Goal: Navigation & Orientation: Find specific page/section

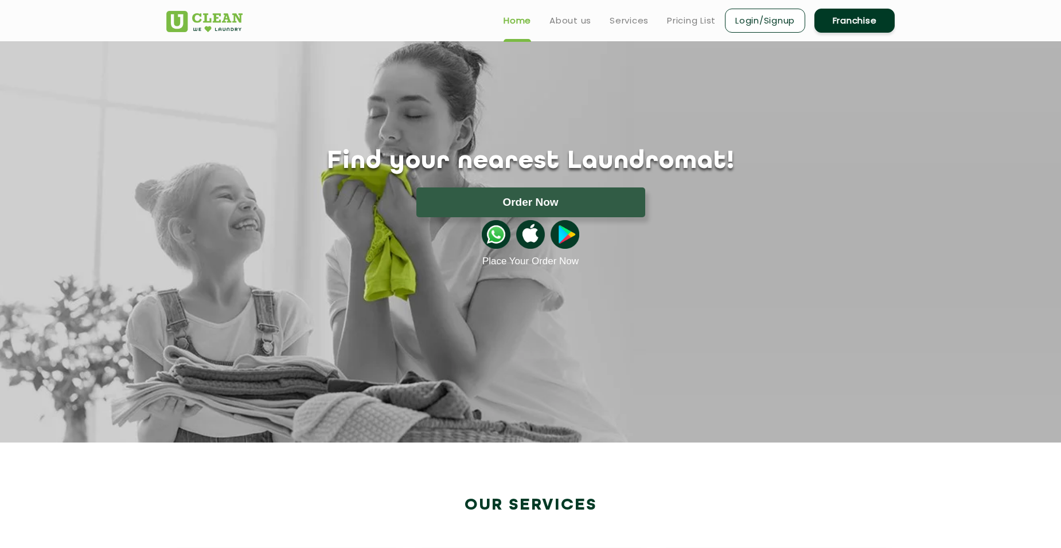
click at [280, 24] on div at bounding box center [220, 17] width 124 height 29
drag, startPoint x: 270, startPoint y: 22, endPoint x: 198, endPoint y: 25, distance: 71.7
click at [210, 25] on div at bounding box center [219, 17] width 107 height 29
drag, startPoint x: 252, startPoint y: 22, endPoint x: 159, endPoint y: 22, distance: 92.9
click at [159, 22] on div at bounding box center [220, 17] width 124 height 29
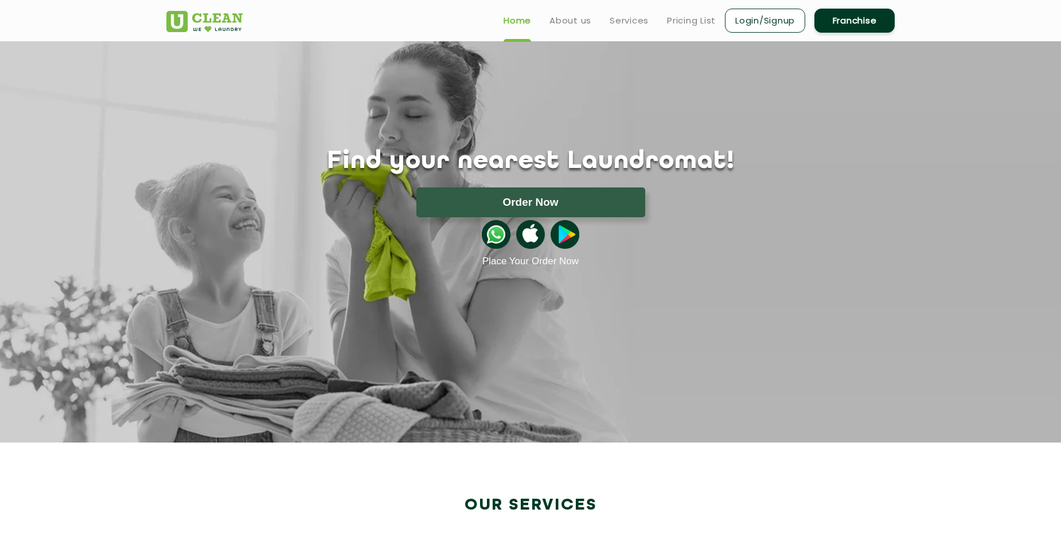
drag, startPoint x: 159, startPoint y: 22, endPoint x: 206, endPoint y: 18, distance: 47.8
click at [521, 22] on link "Home" at bounding box center [518, 21] width 28 height 14
click at [199, 10] on link at bounding box center [204, 17] width 76 height 29
click at [222, 21] on img at bounding box center [204, 21] width 76 height 21
click at [213, 25] on img at bounding box center [204, 21] width 76 height 21
